Goal: Transaction & Acquisition: Book appointment/travel/reservation

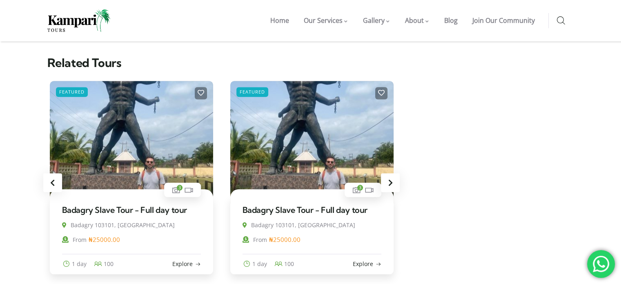
scroll to position [865, 0]
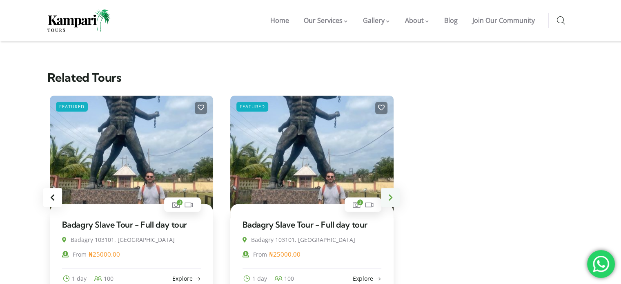
click at [389, 188] on div "Next slide" at bounding box center [390, 197] width 19 height 19
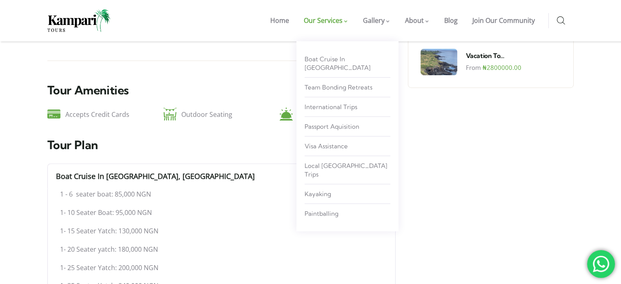
scroll to position [537, 0]
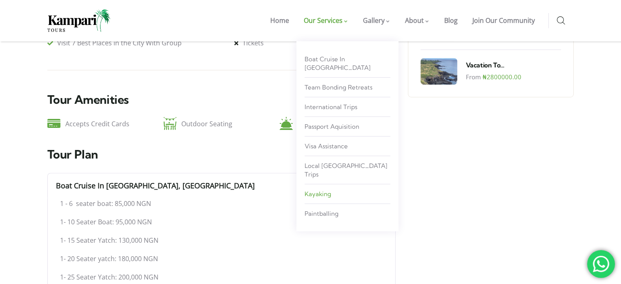
click at [328, 190] on span "kayaking" at bounding box center [317, 194] width 27 height 8
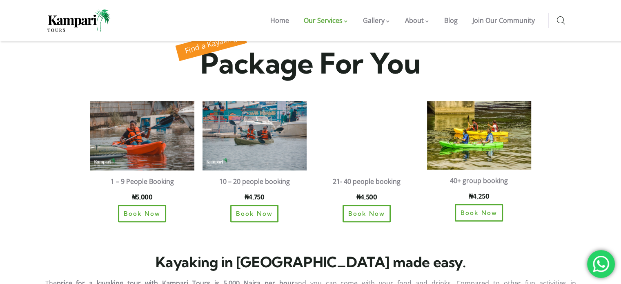
scroll to position [599, 0]
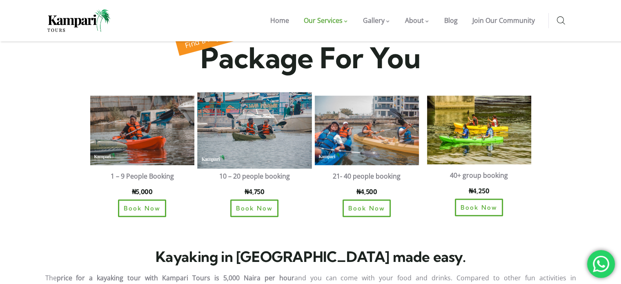
click at [269, 124] on img at bounding box center [254, 130] width 115 height 76
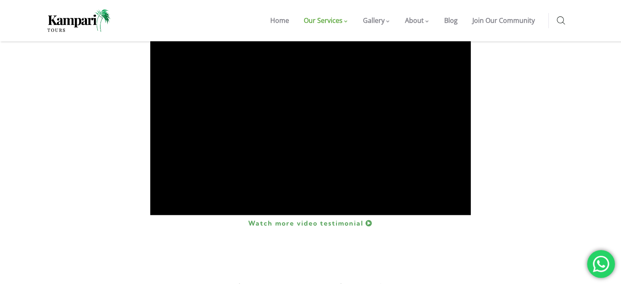
scroll to position [916, 0]
